Goal: Complete application form

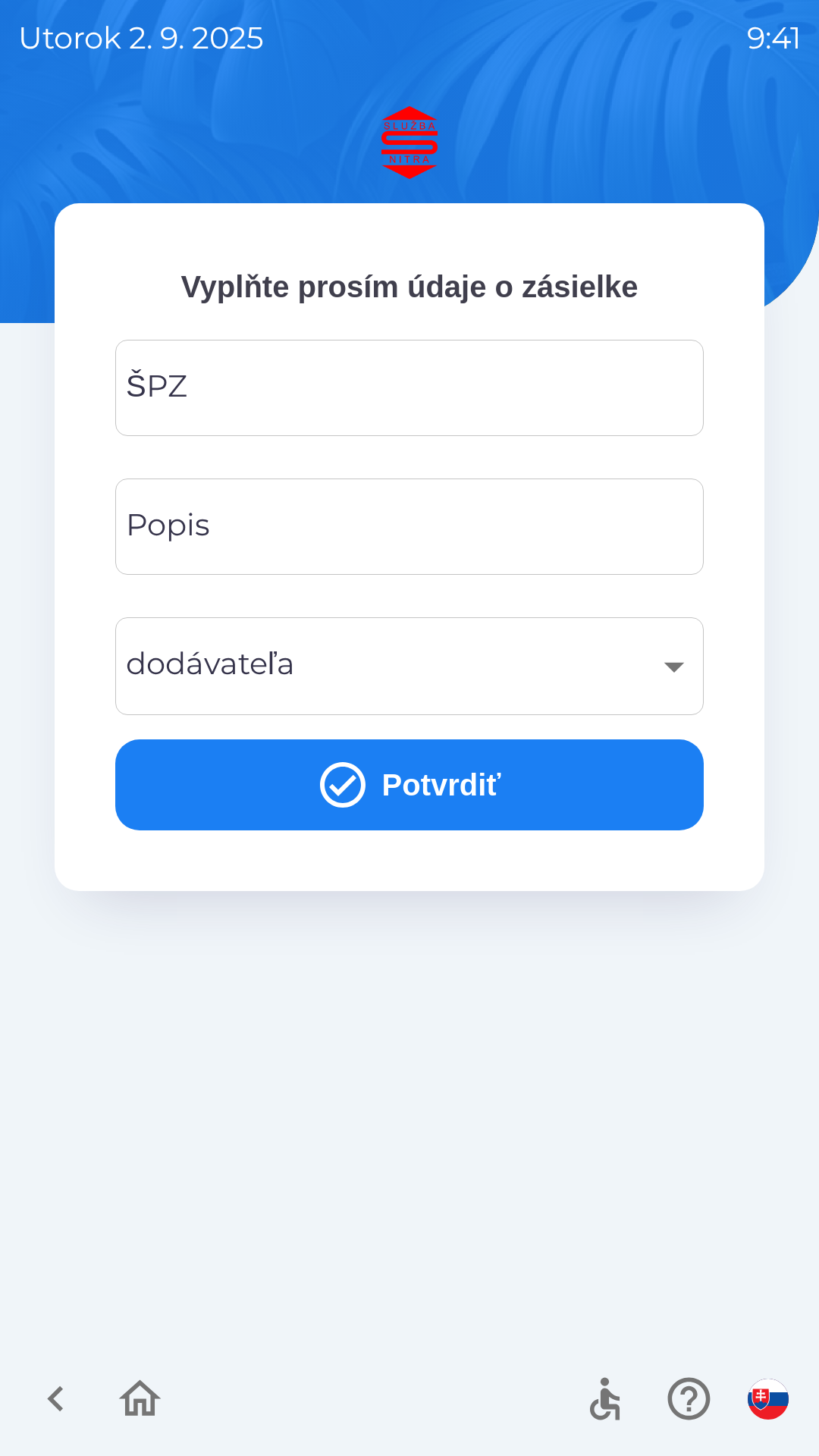
click at [346, 386] on input "ŠPZ" at bounding box center [410, 387] width 552 height 60
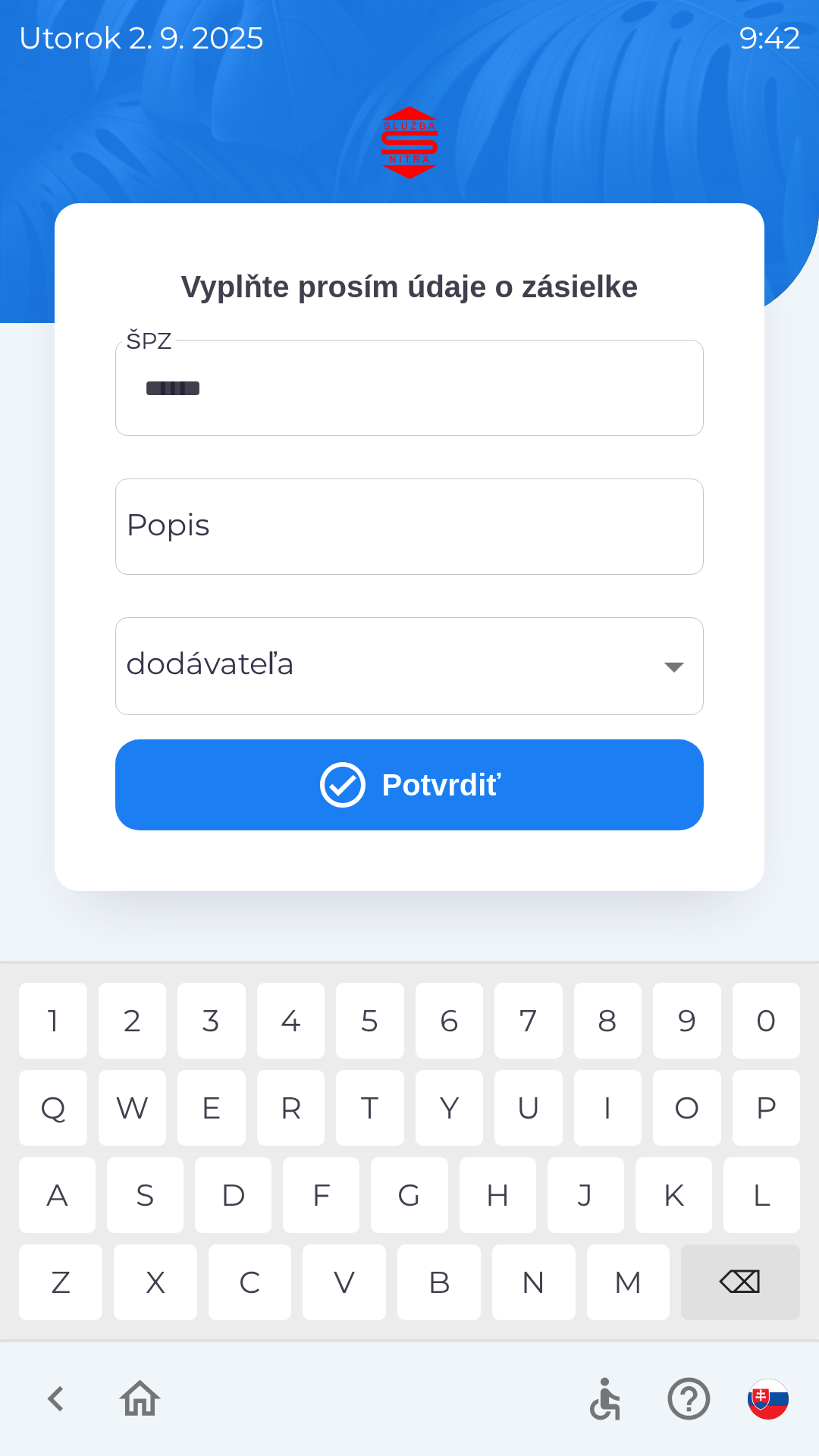
type input "*******"
click at [402, 529] on input "Popis" at bounding box center [410, 526] width 552 height 60
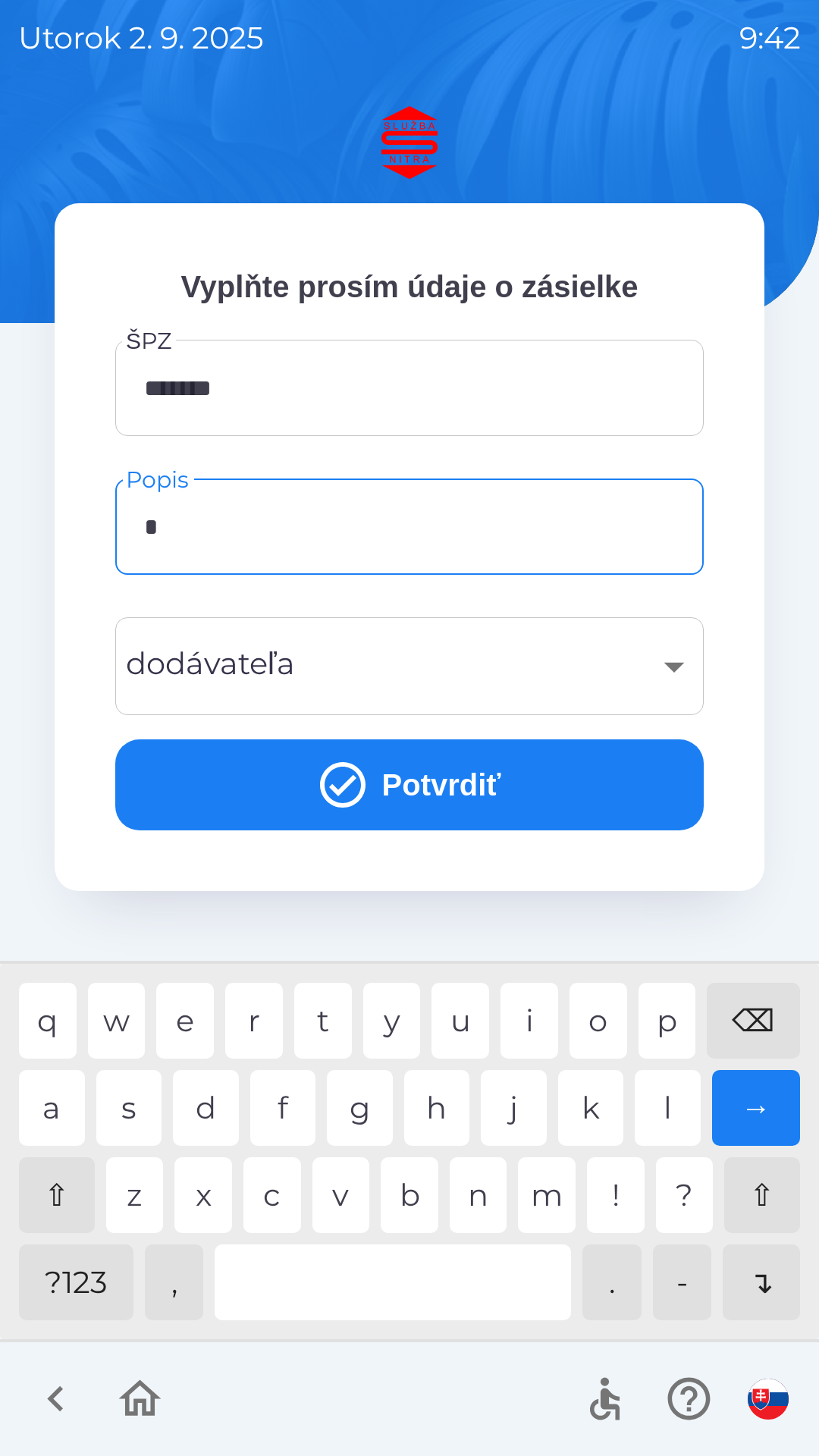
click at [543, 1197] on div "m" at bounding box center [546, 1195] width 57 height 76
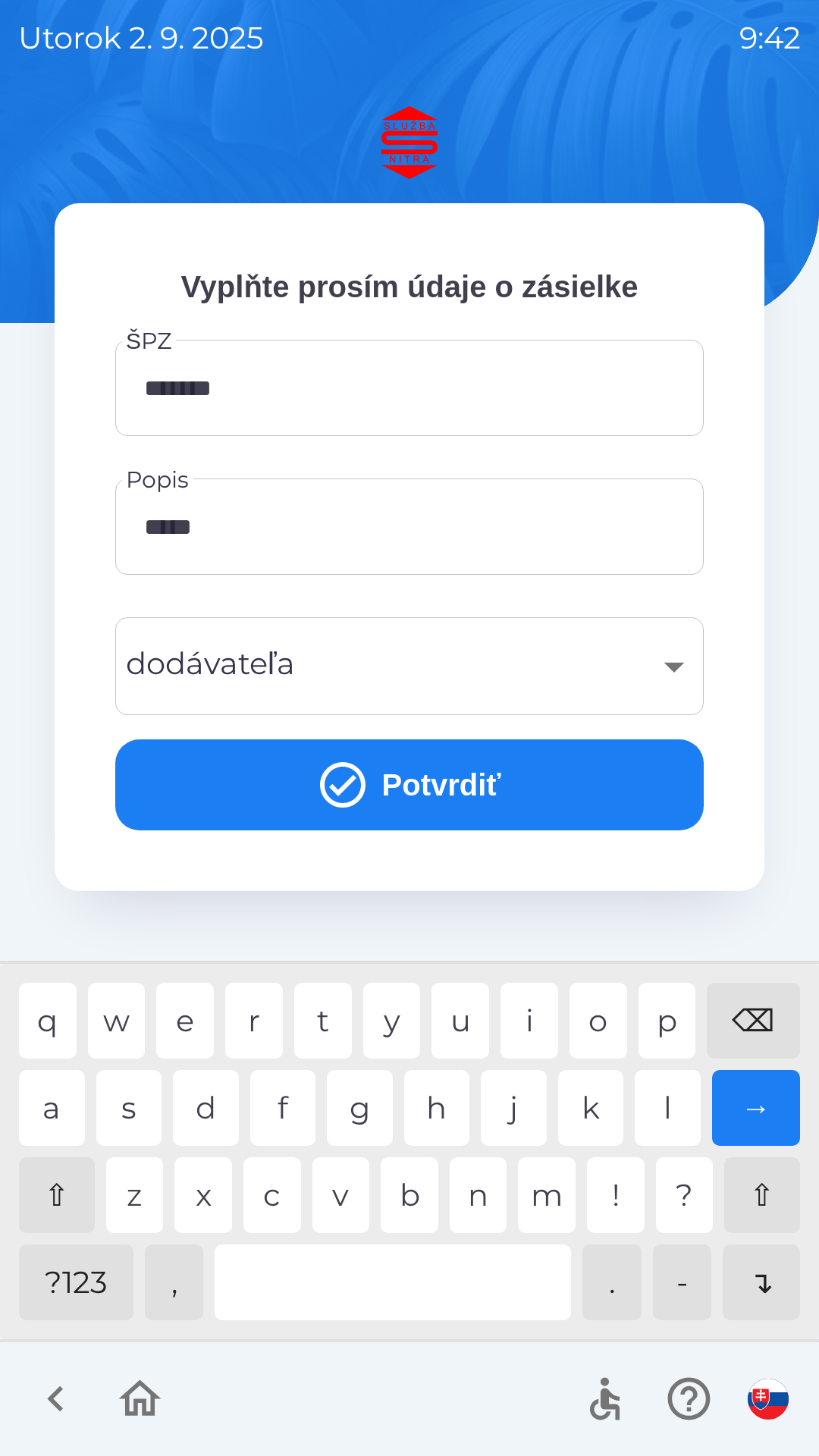
type input "******"
click at [139, 1108] on div "s" at bounding box center [129, 1108] width 66 height 76
click at [449, 784] on button "Potvrdiť" at bounding box center [409, 784] width 588 height 91
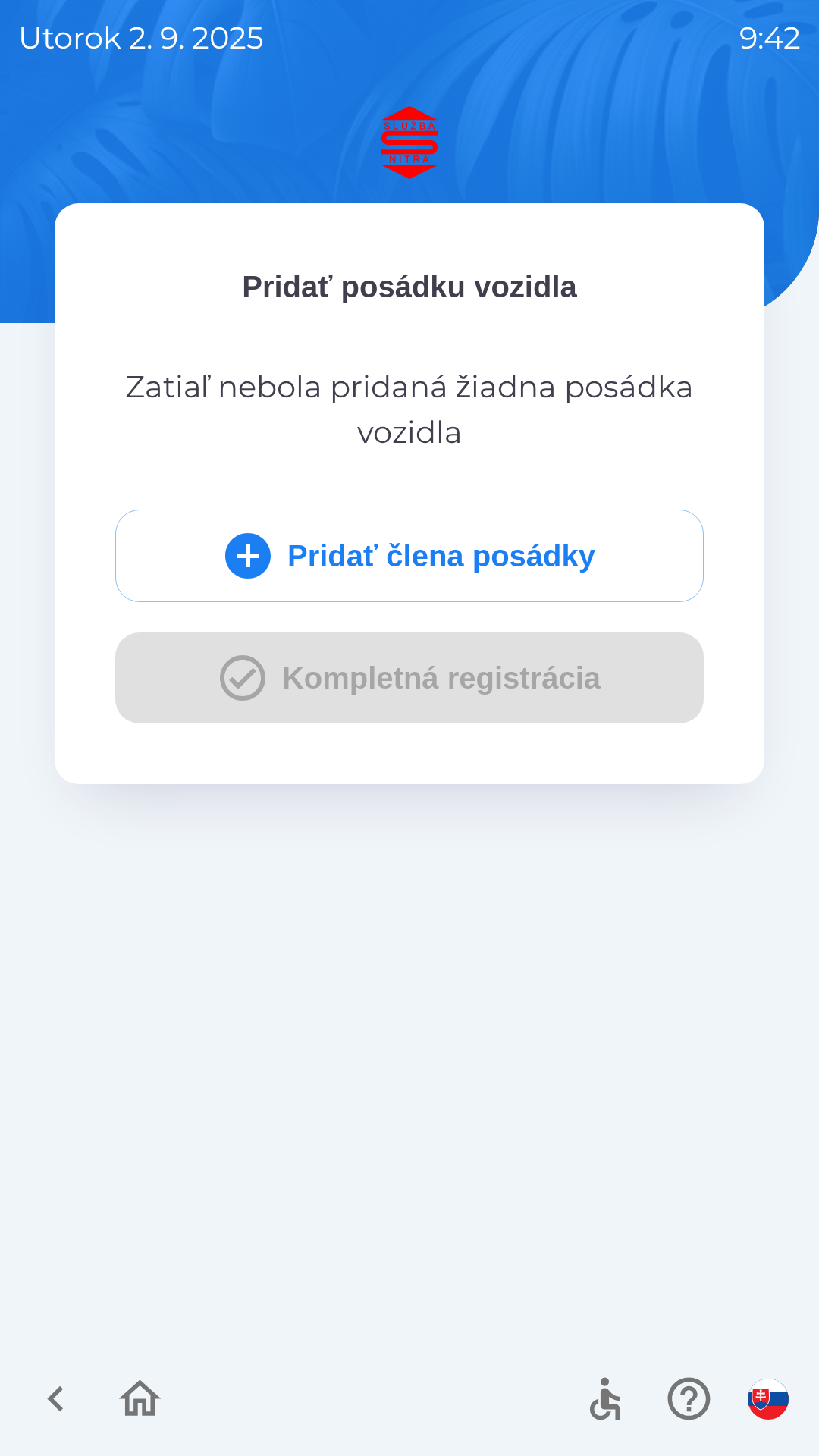
click at [487, 550] on button "Pridať člena posádky" at bounding box center [409, 555] width 588 height 93
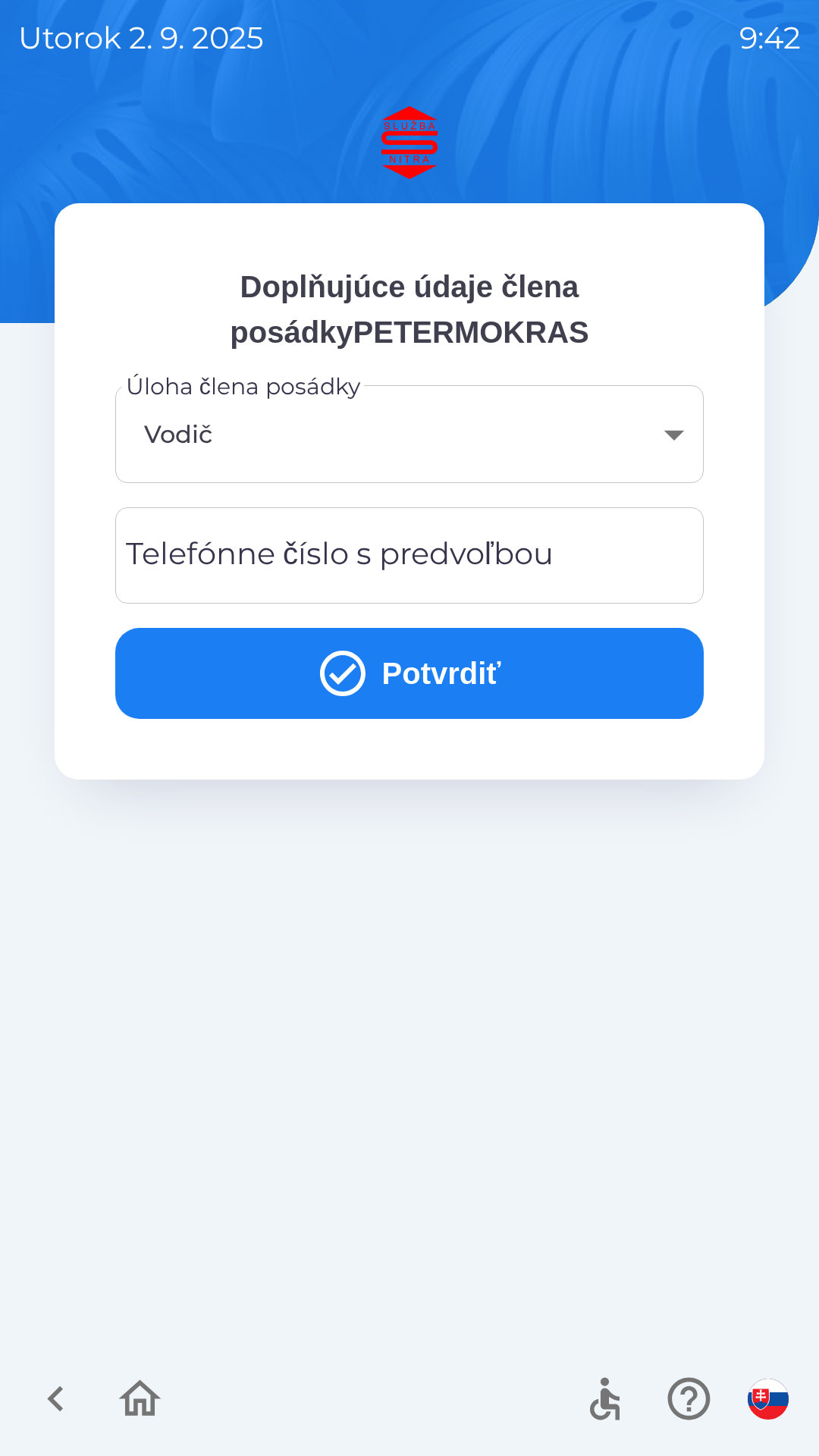
click at [443, 545] on div "Telefónne číslo s predvoľbou Telefónne číslo s predvoľbou" at bounding box center [409, 555] width 588 height 96
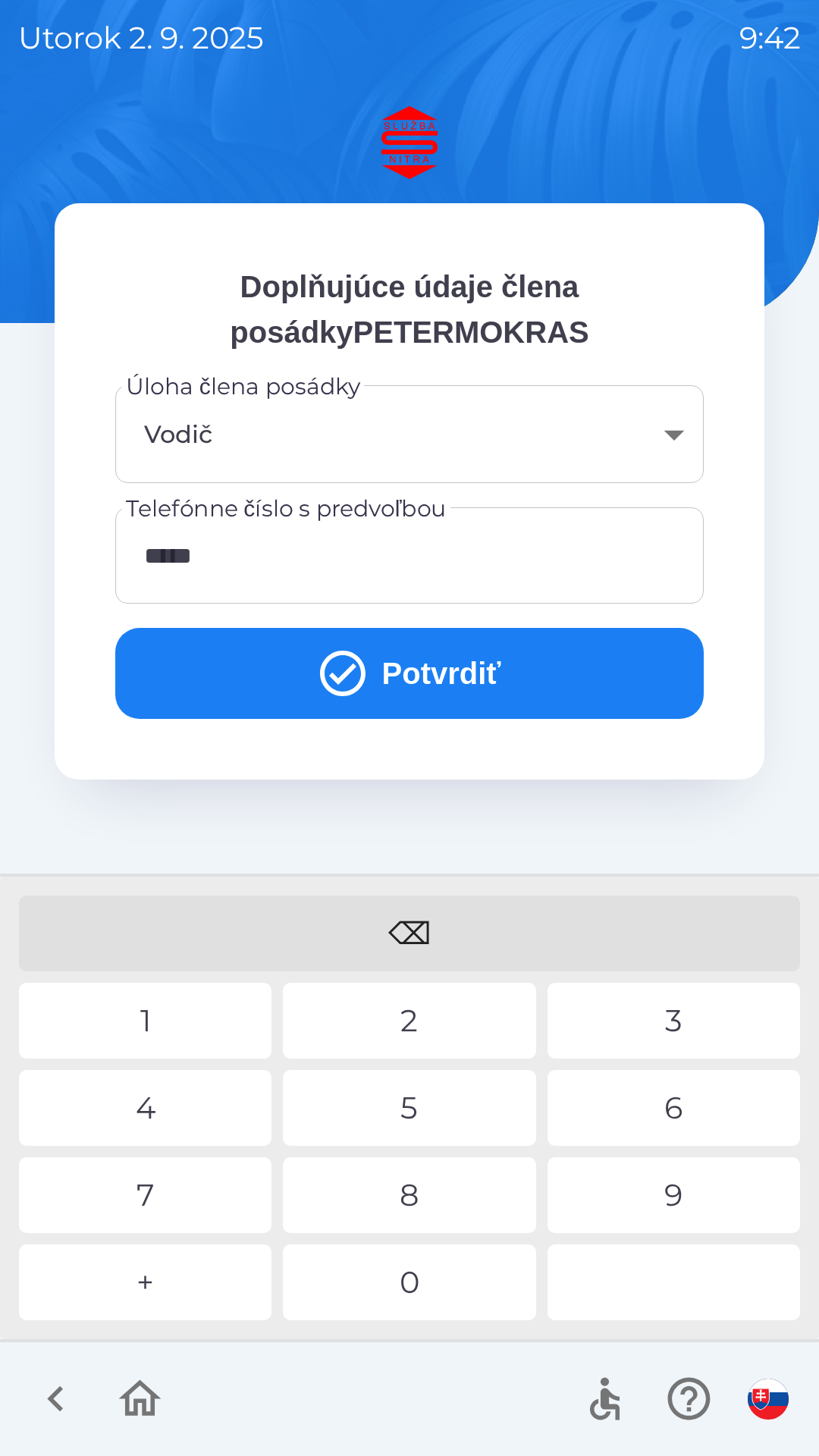
click at [679, 1184] on div "9" at bounding box center [673, 1195] width 253 height 76
click at [418, 1097] on div "5" at bounding box center [409, 1108] width 253 height 76
click at [417, 1017] on div "2" at bounding box center [409, 1020] width 253 height 76
type input "**********"
click at [428, 1032] on div "2" at bounding box center [409, 1020] width 253 height 76
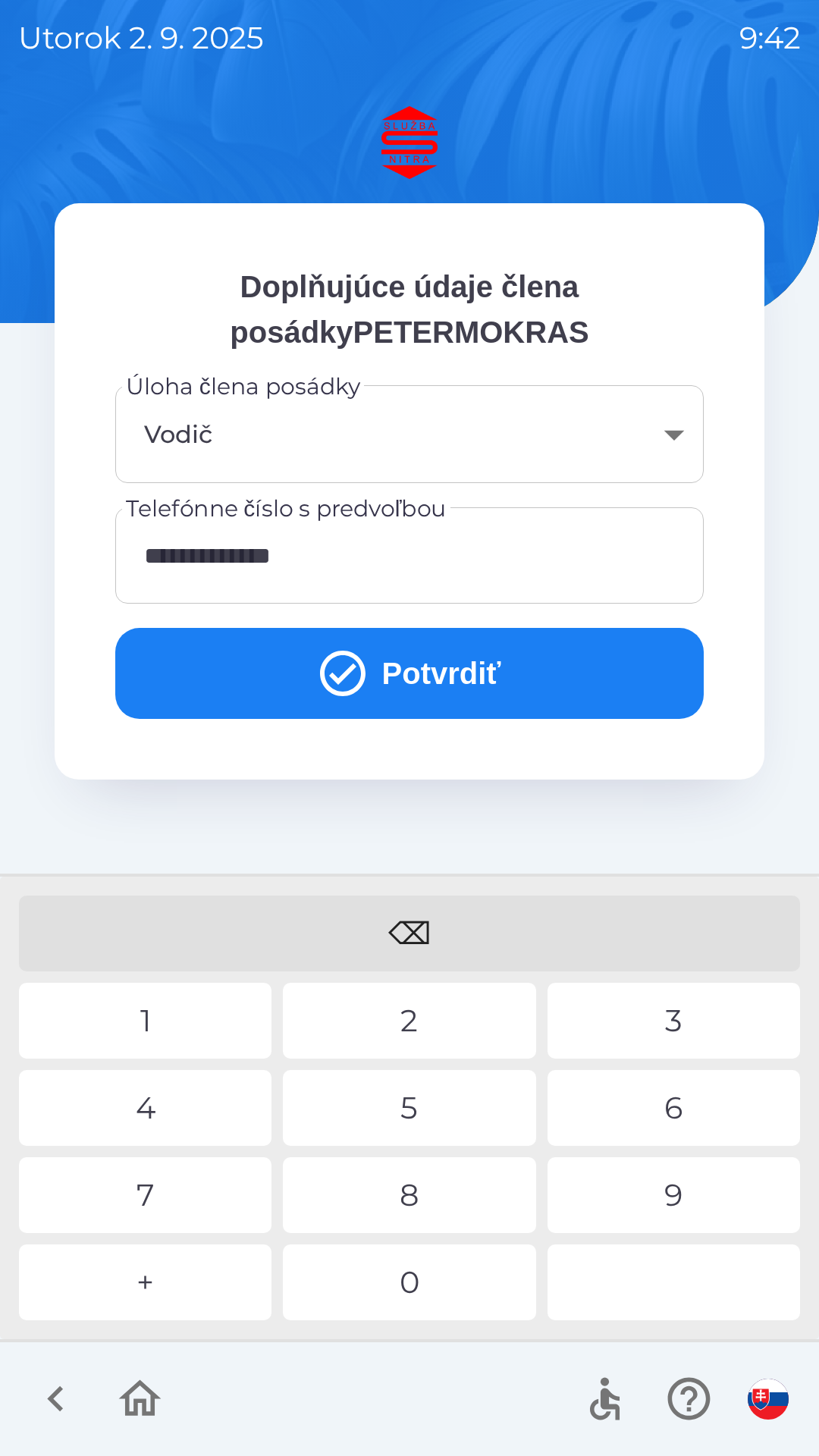
click at [441, 674] on button "Potvrdiť" at bounding box center [409, 673] width 588 height 91
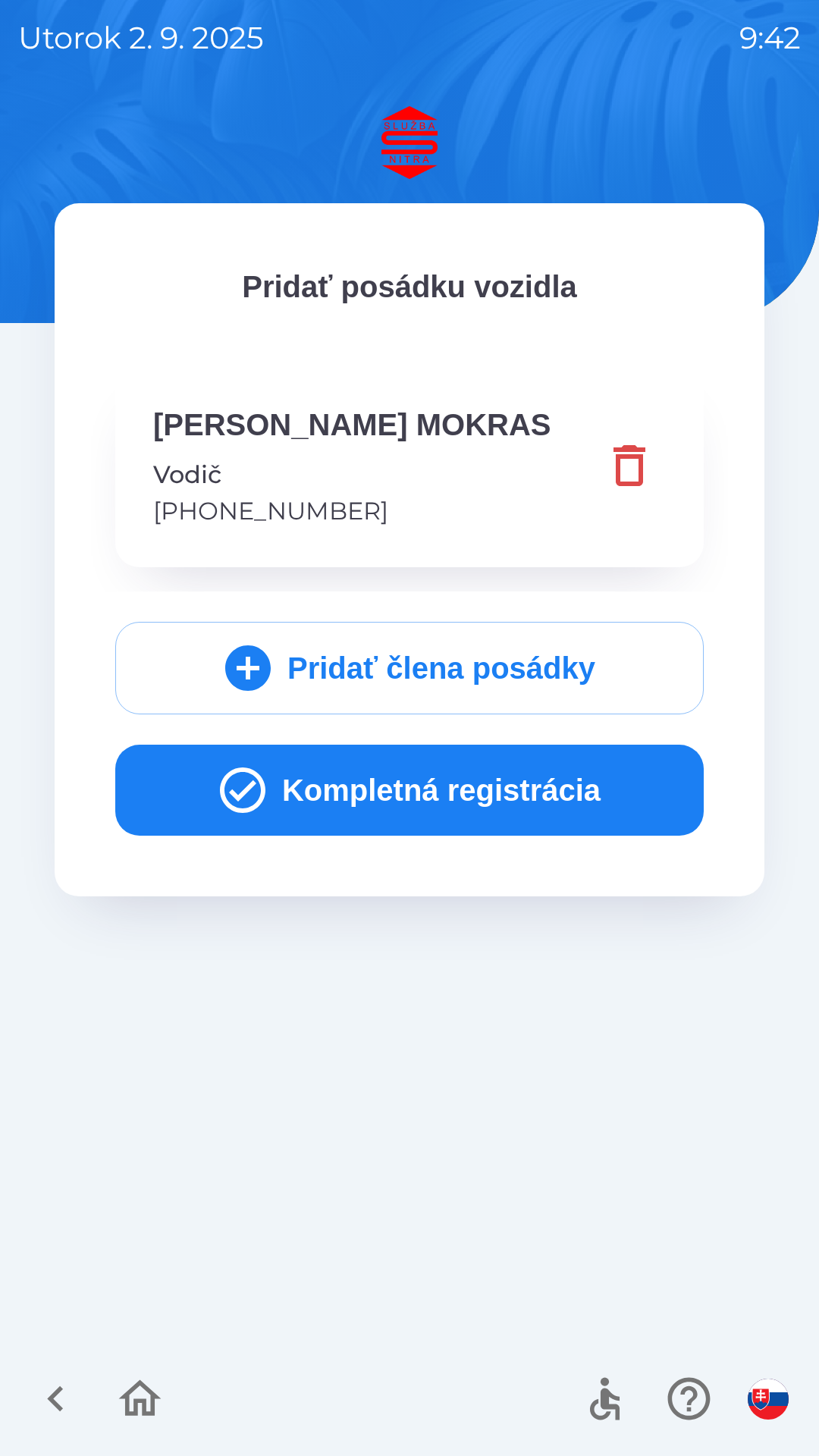
click at [231, 788] on icon "button" at bounding box center [242, 789] width 55 height 55
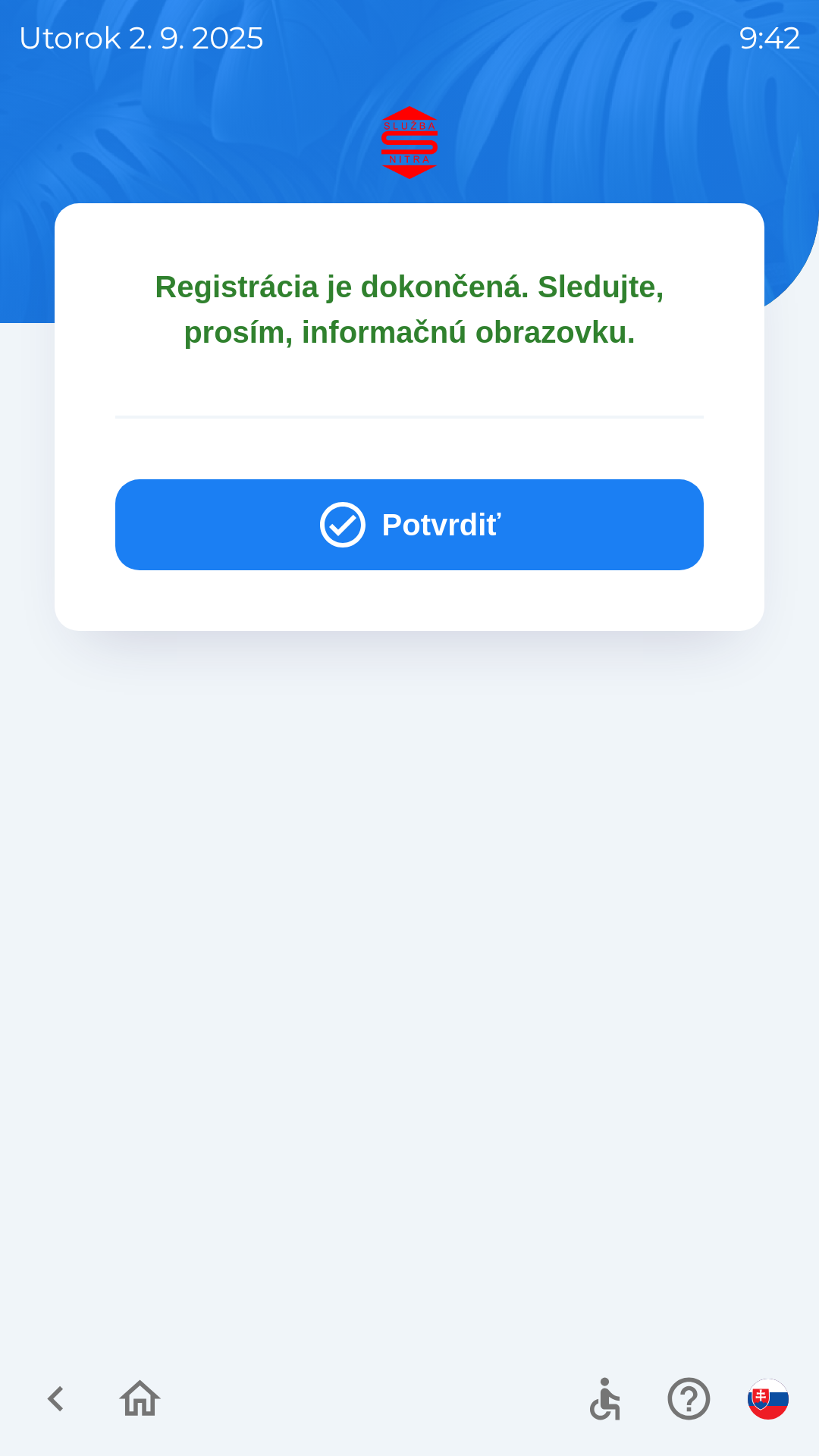
click at [332, 529] on icon "button" at bounding box center [343, 524] width 45 height 45
